Goal: Task Accomplishment & Management: Use online tool/utility

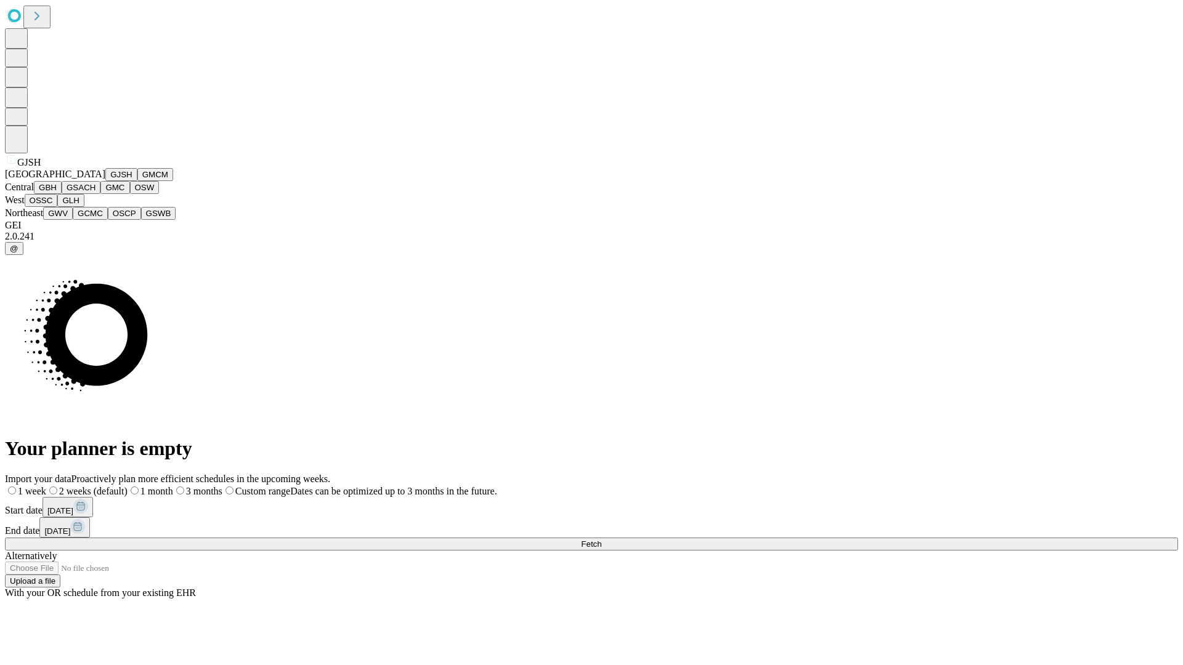
click at [105, 181] on button "GJSH" at bounding box center [121, 174] width 32 height 13
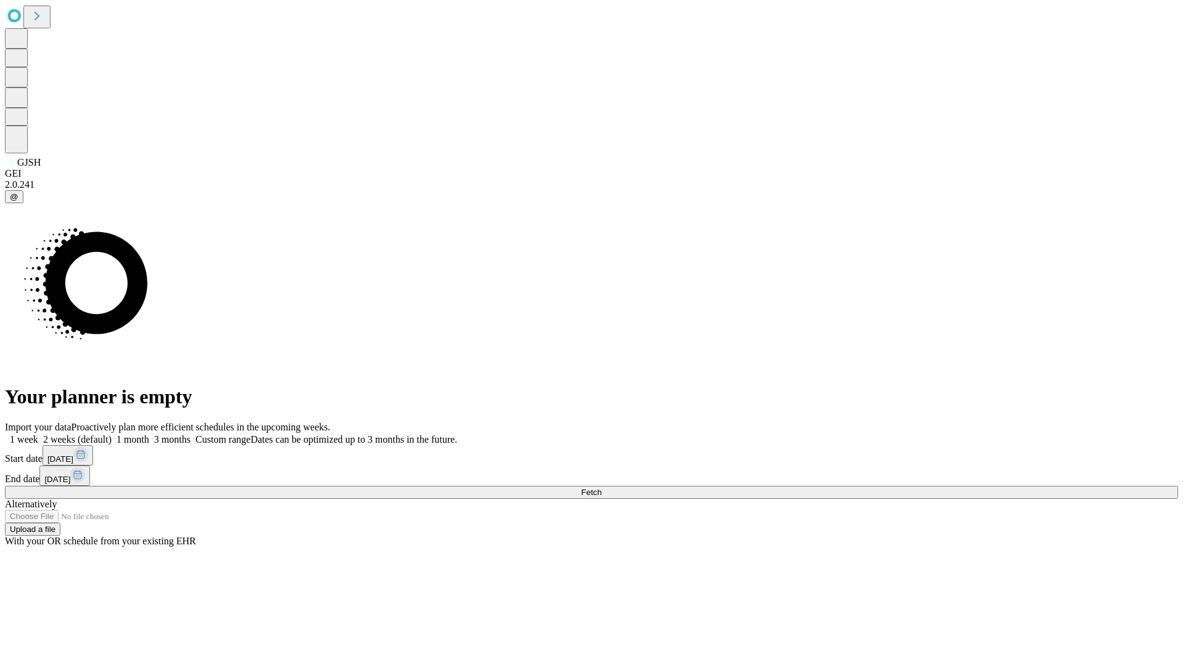
click at [149, 434] on label "1 month" at bounding box center [131, 439] width 38 height 10
click at [601, 488] on span "Fetch" at bounding box center [591, 492] width 20 height 9
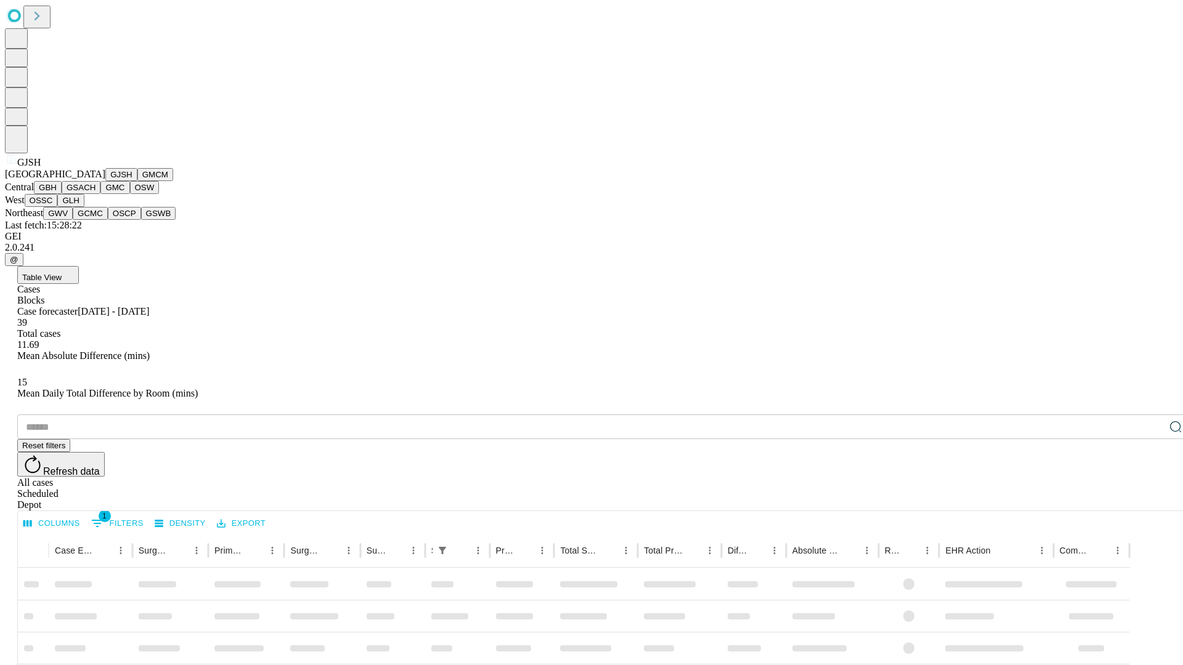
click at [137, 181] on button "GMCM" at bounding box center [155, 174] width 36 height 13
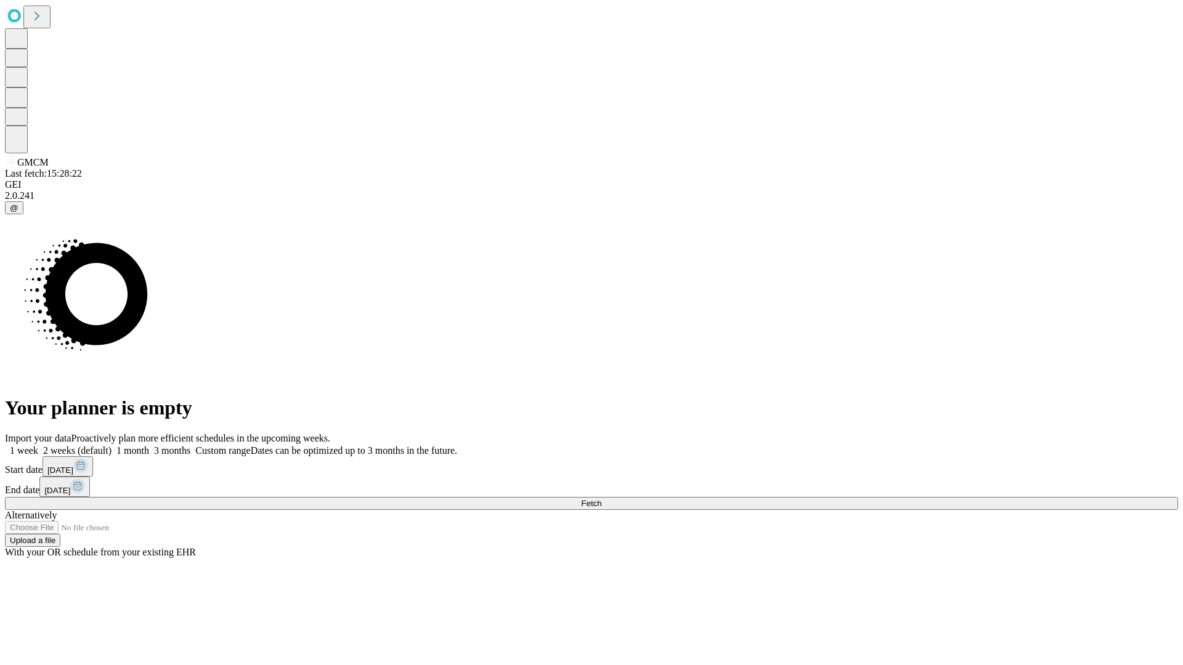
click at [149, 445] on label "1 month" at bounding box center [131, 450] width 38 height 10
click at [601, 499] on span "Fetch" at bounding box center [591, 503] width 20 height 9
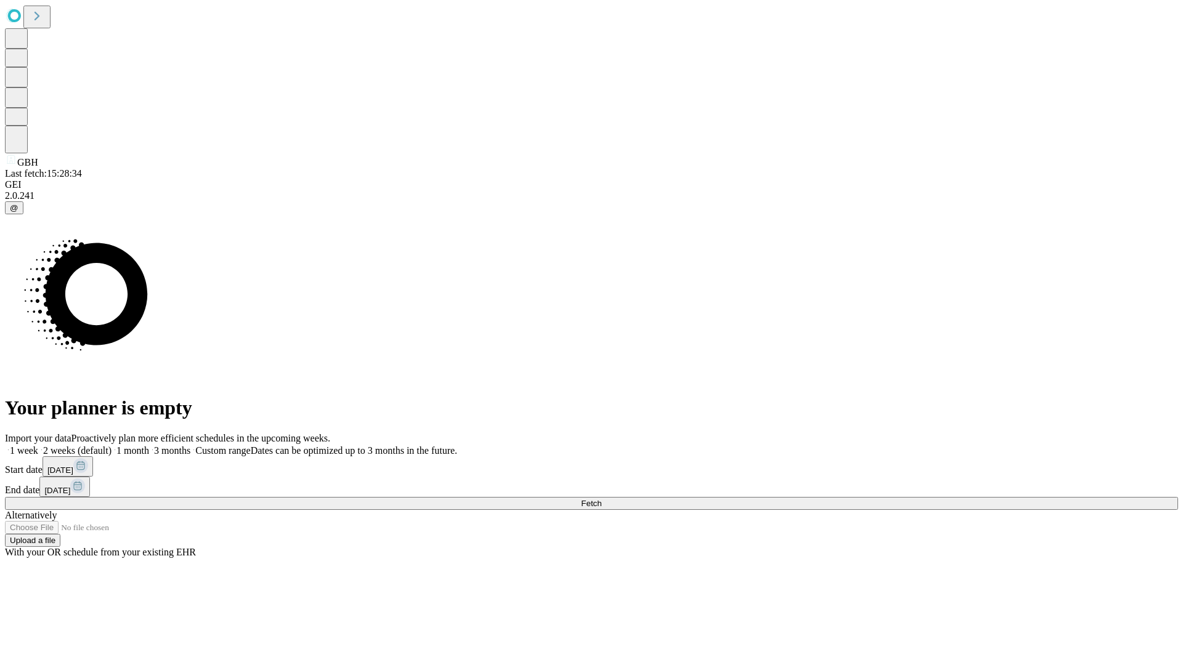
click at [149, 445] on label "1 month" at bounding box center [131, 450] width 38 height 10
click at [601, 499] on span "Fetch" at bounding box center [591, 503] width 20 height 9
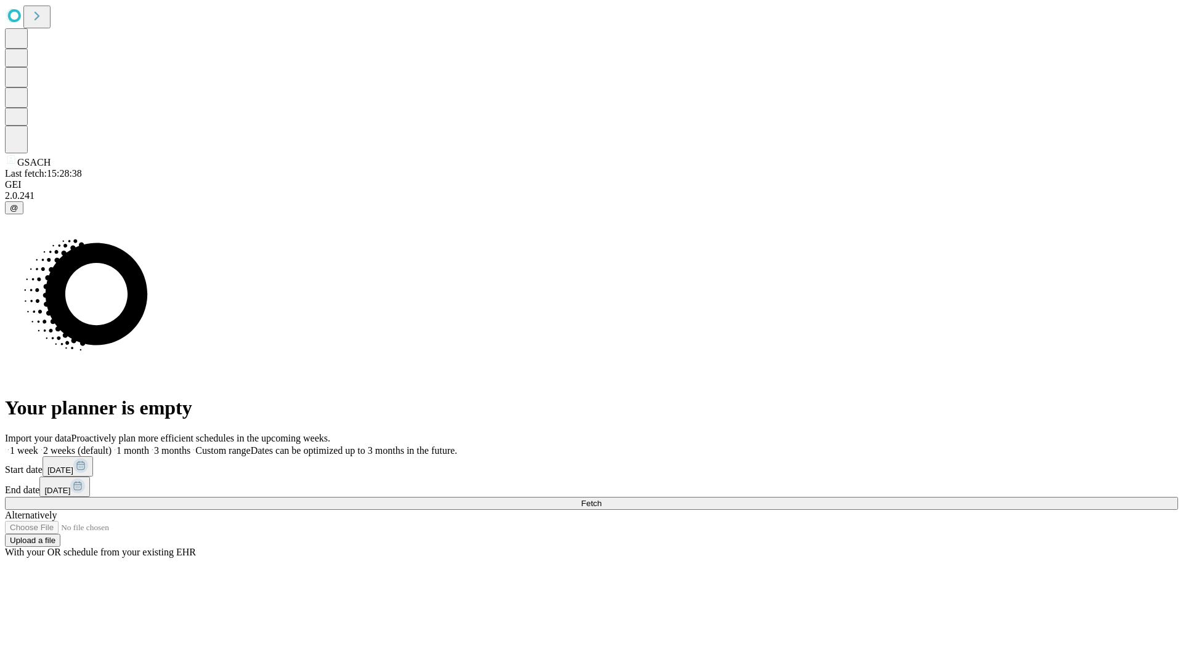
click at [149, 445] on label "1 month" at bounding box center [131, 450] width 38 height 10
click at [601, 499] on span "Fetch" at bounding box center [591, 503] width 20 height 9
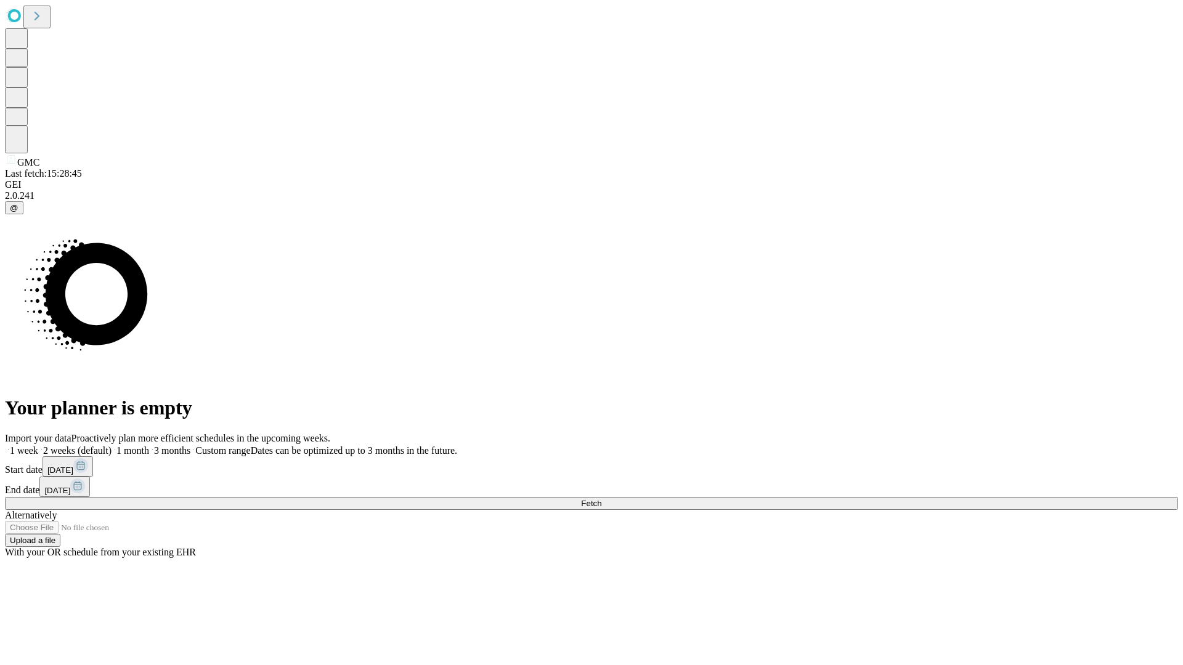
click at [149, 445] on label "1 month" at bounding box center [131, 450] width 38 height 10
click at [601, 499] on span "Fetch" at bounding box center [591, 503] width 20 height 9
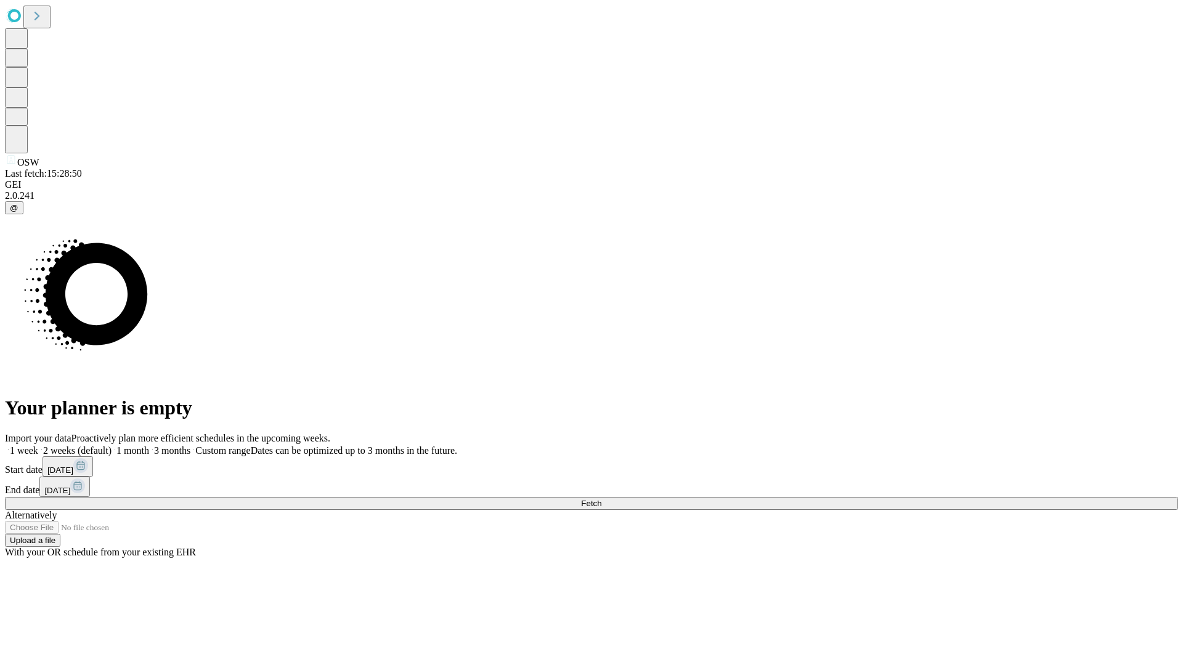
click at [149, 445] on label "1 month" at bounding box center [131, 450] width 38 height 10
click at [601, 499] on span "Fetch" at bounding box center [591, 503] width 20 height 9
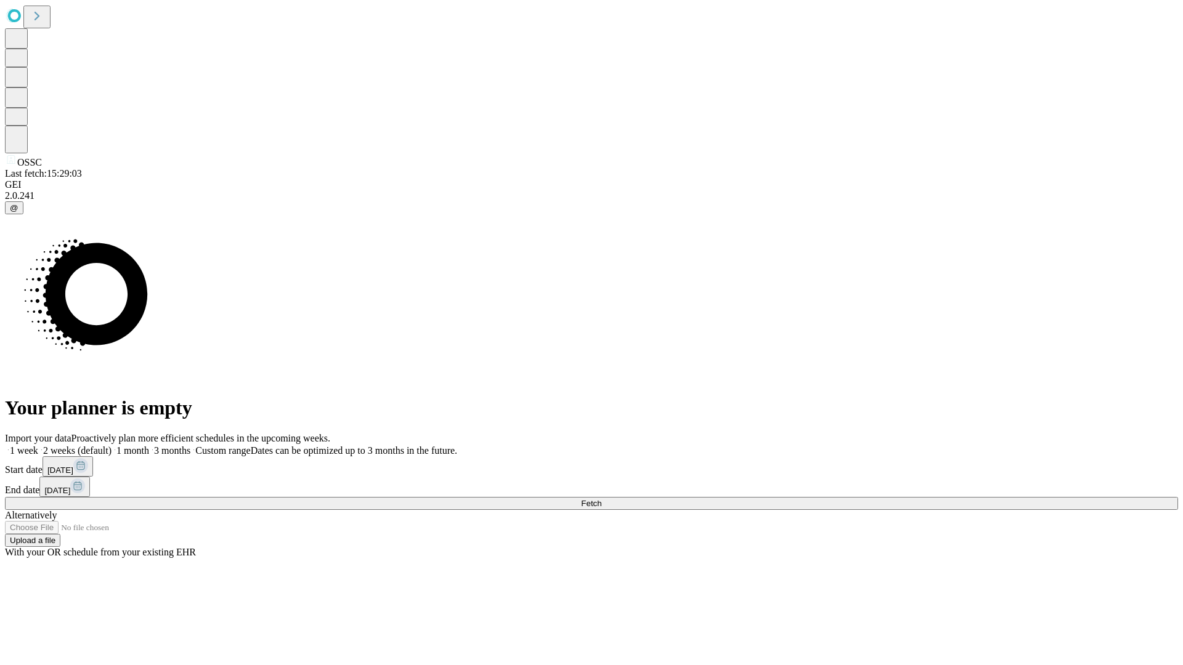
click at [601, 499] on span "Fetch" at bounding box center [591, 503] width 20 height 9
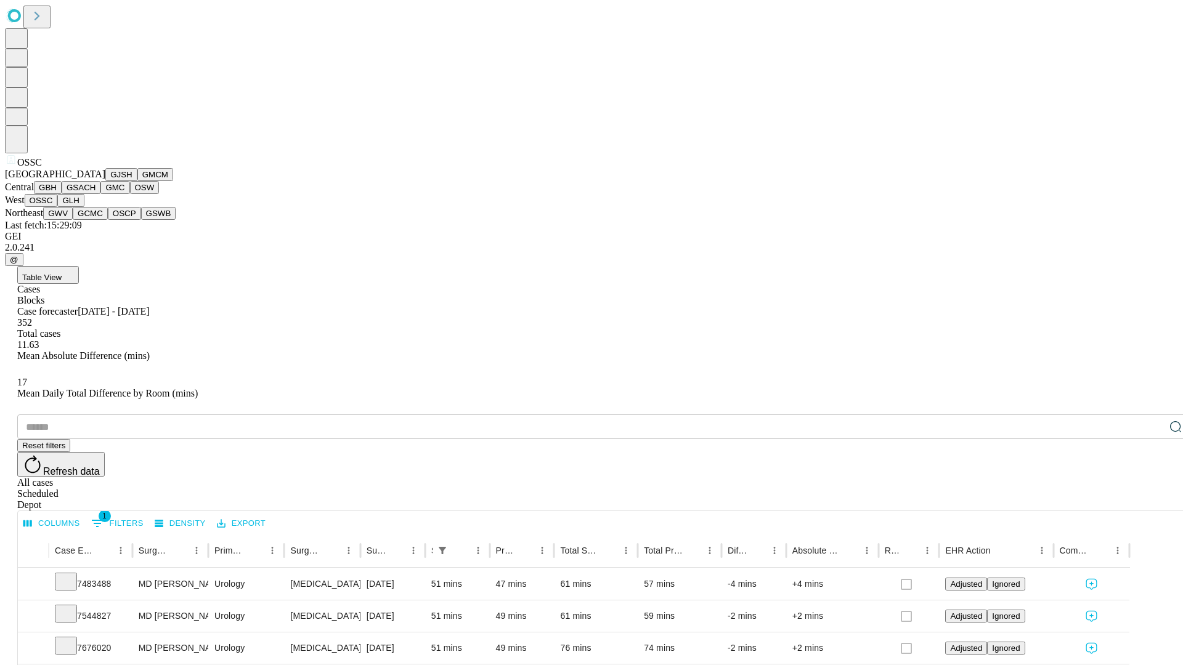
click at [84, 207] on button "GLH" at bounding box center [70, 200] width 26 height 13
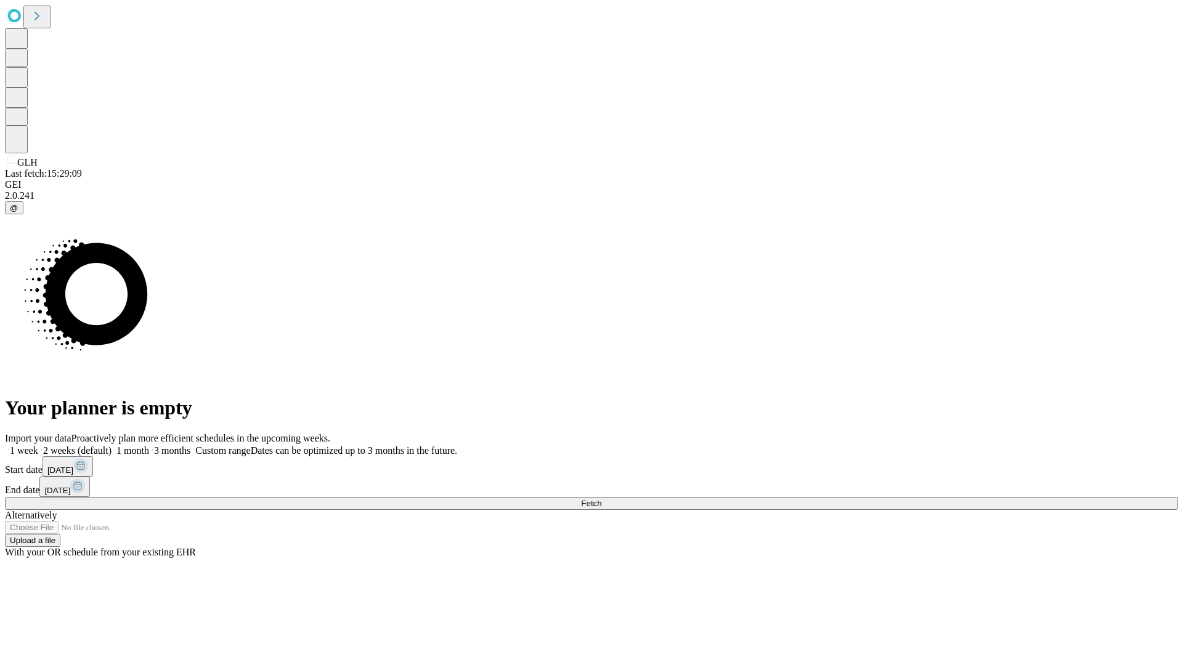
click at [149, 445] on label "1 month" at bounding box center [131, 450] width 38 height 10
click at [601, 499] on span "Fetch" at bounding box center [591, 503] width 20 height 9
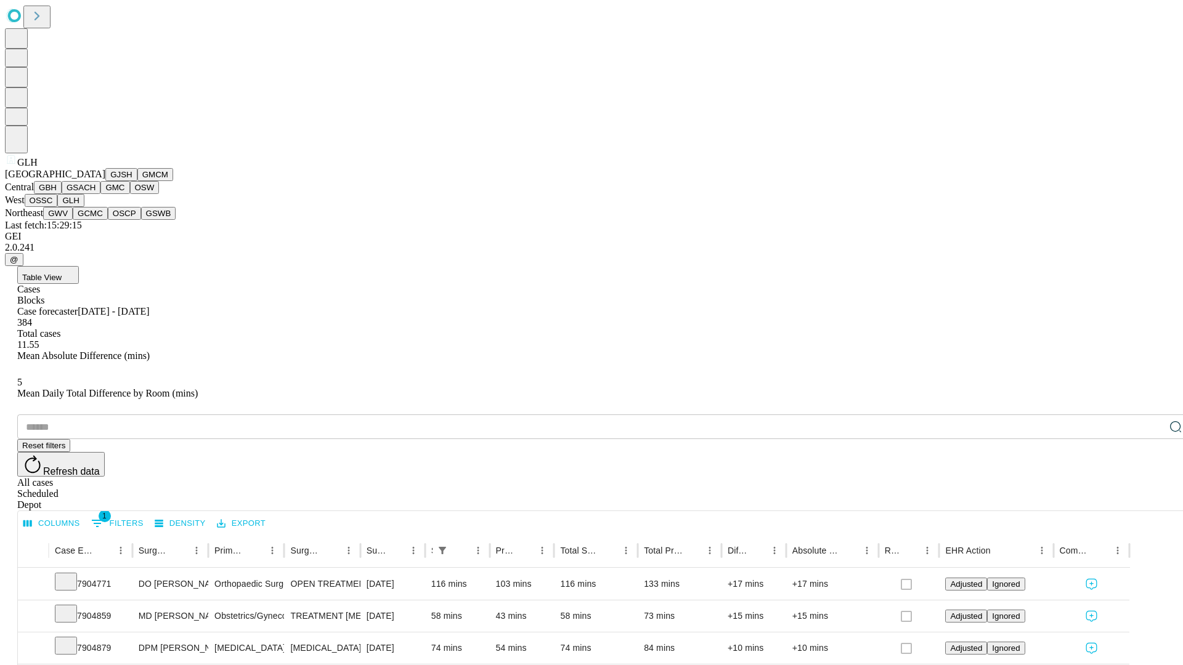
click at [73, 220] on button "GWV" at bounding box center [58, 213] width 30 height 13
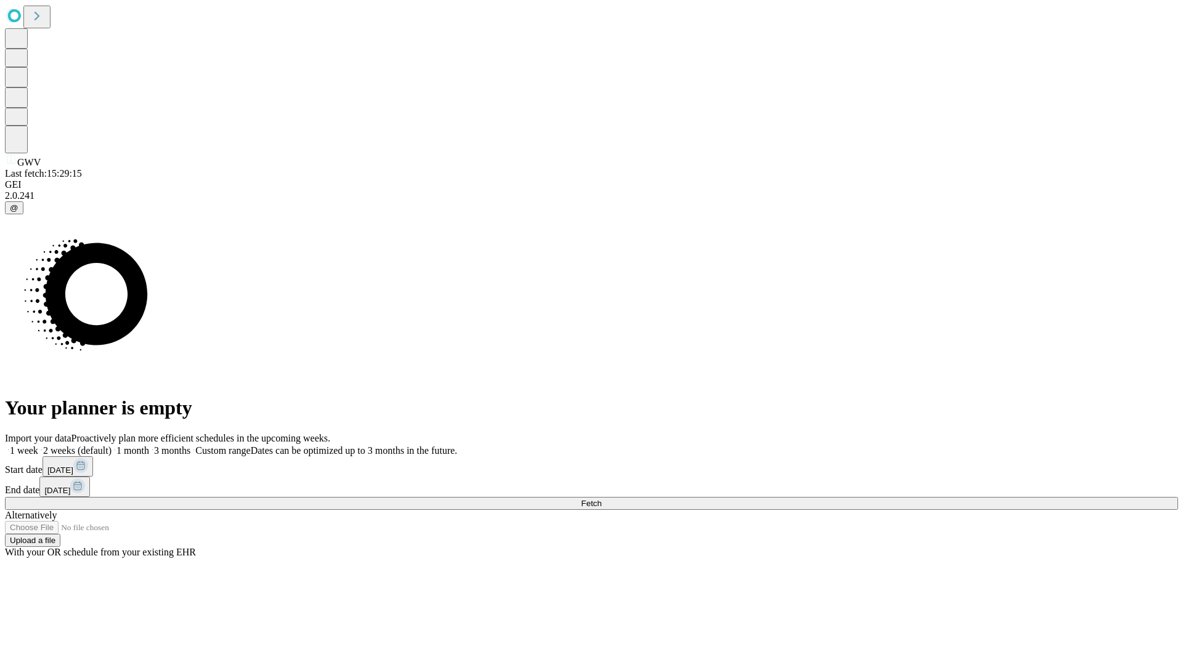
click at [601, 499] on span "Fetch" at bounding box center [591, 503] width 20 height 9
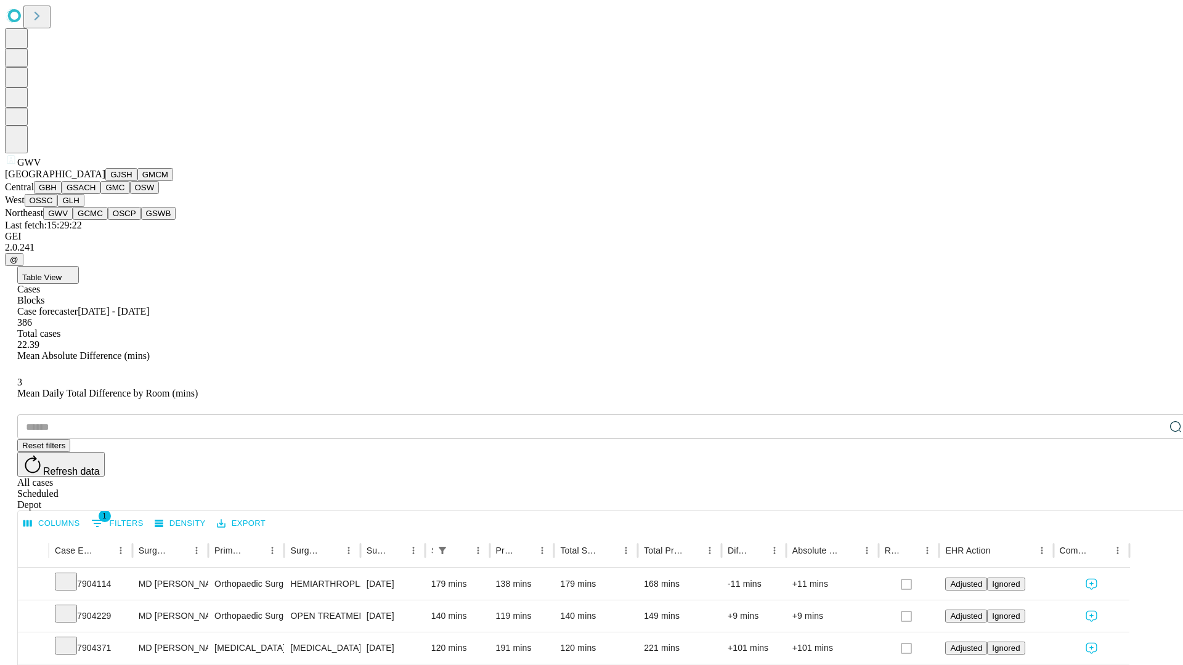
click at [95, 220] on button "GCMC" at bounding box center [90, 213] width 35 height 13
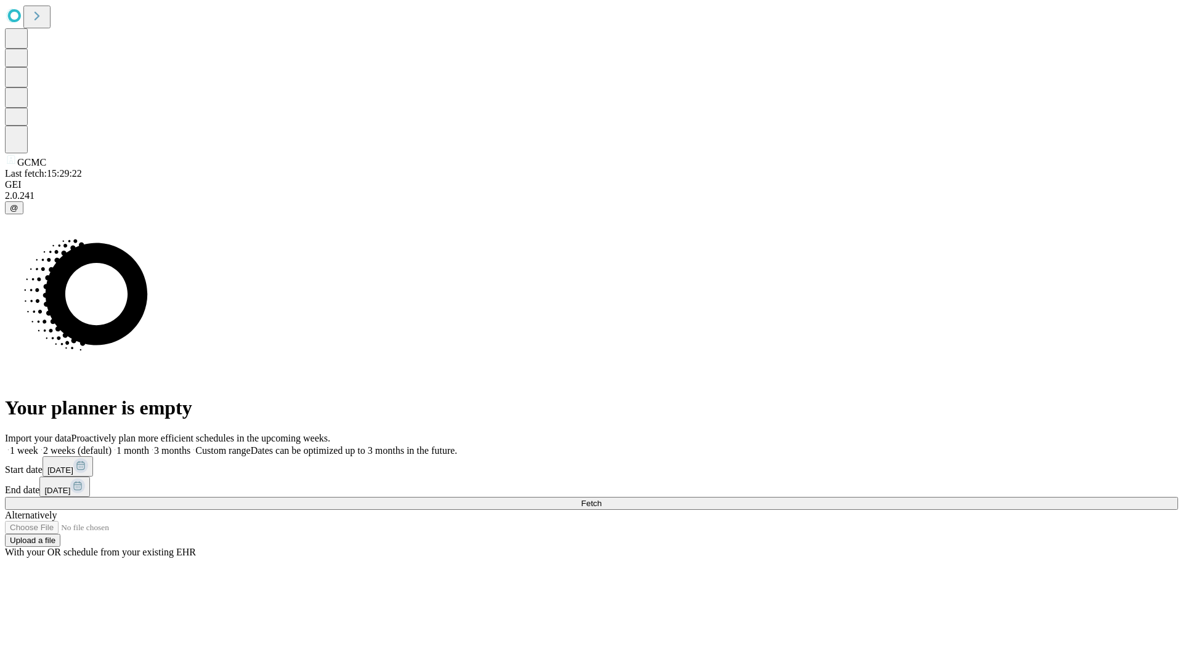
click at [149, 445] on label "1 month" at bounding box center [131, 450] width 38 height 10
click at [601, 499] on span "Fetch" at bounding box center [591, 503] width 20 height 9
click at [149, 445] on label "1 month" at bounding box center [131, 450] width 38 height 10
click at [601, 499] on span "Fetch" at bounding box center [591, 503] width 20 height 9
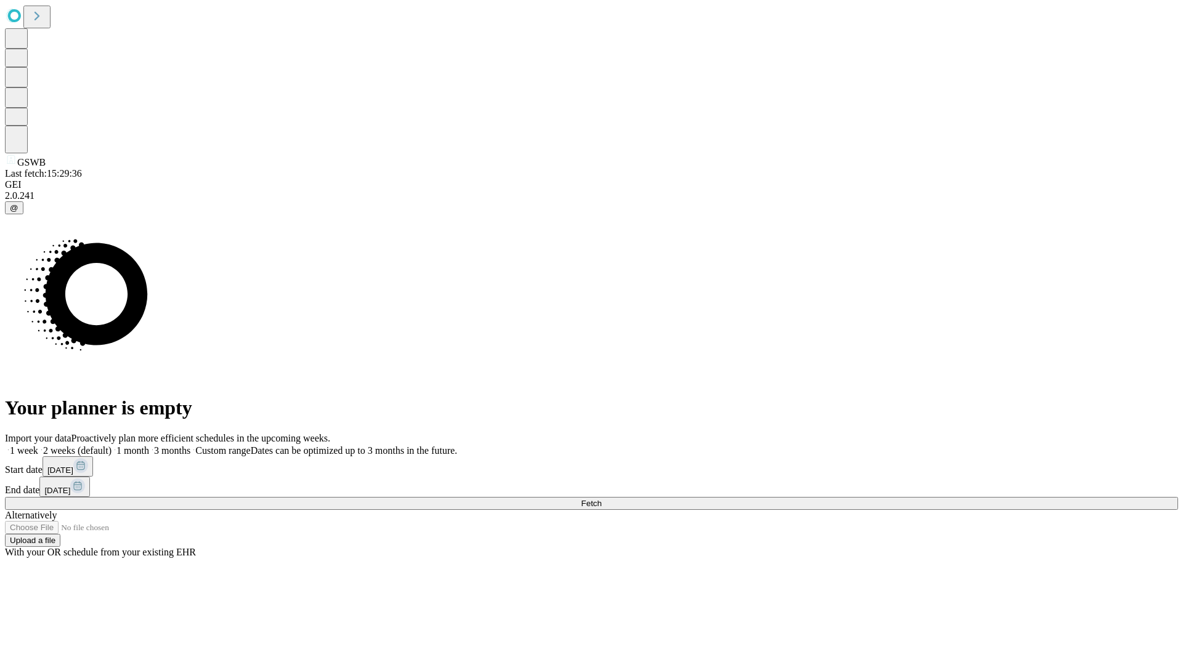
click at [149, 445] on label "1 month" at bounding box center [131, 450] width 38 height 10
click at [601, 499] on span "Fetch" at bounding box center [591, 503] width 20 height 9
